Goal: Navigation & Orientation: Find specific page/section

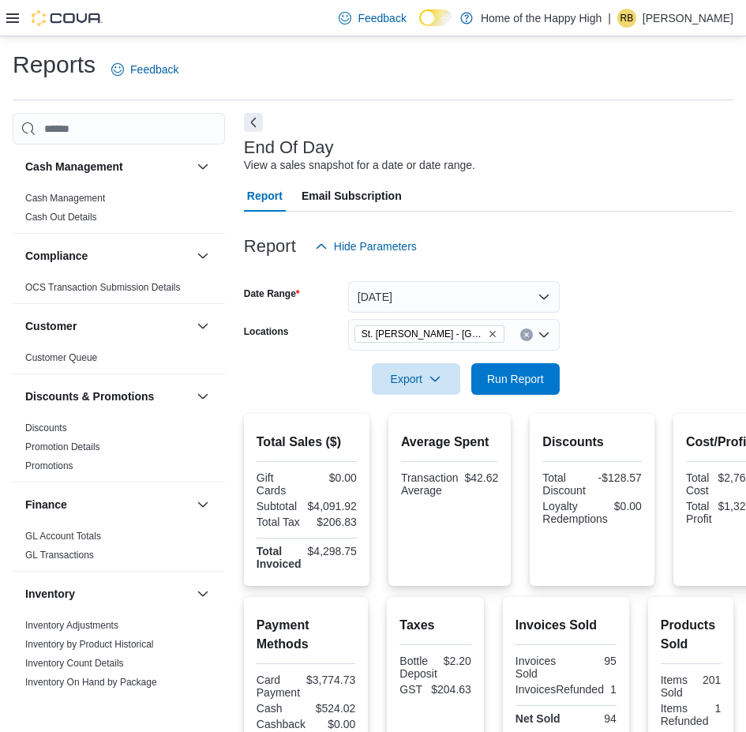
scroll to position [79, 0]
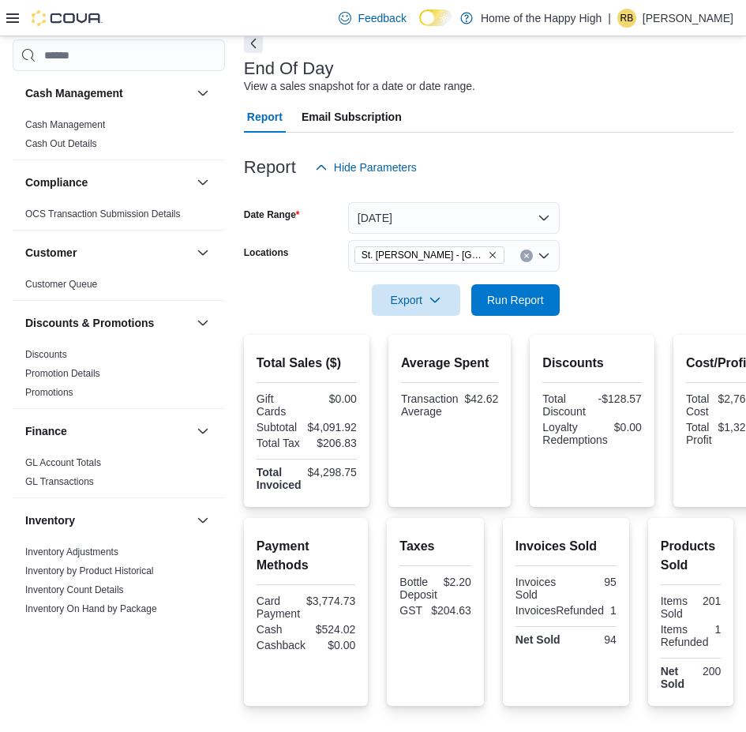
click at [693, 11] on p "Rhonda Belanger" at bounding box center [688, 18] width 91 height 19
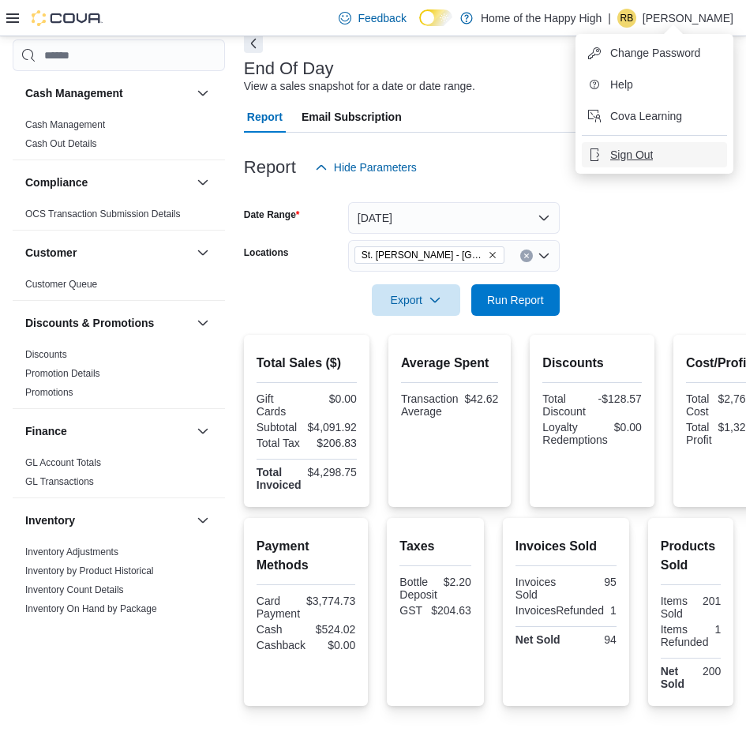
click at [635, 152] on span "Sign Out" at bounding box center [631, 155] width 43 height 16
